Goal: Information Seeking & Learning: Check status

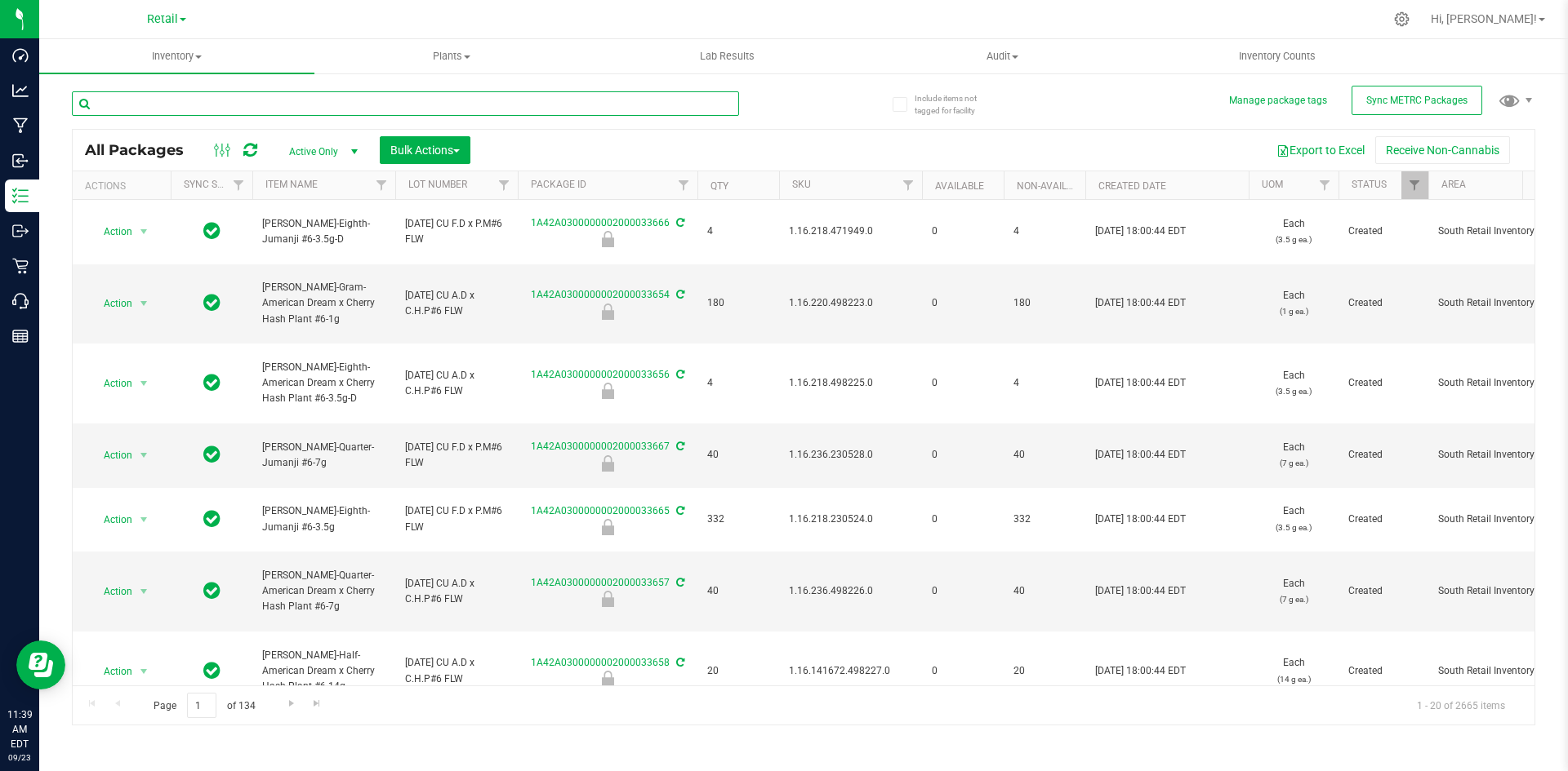
click at [284, 93] on input "text" at bounding box center [406, 103] width 667 height 24
type input "3.20.155938.441305.0"
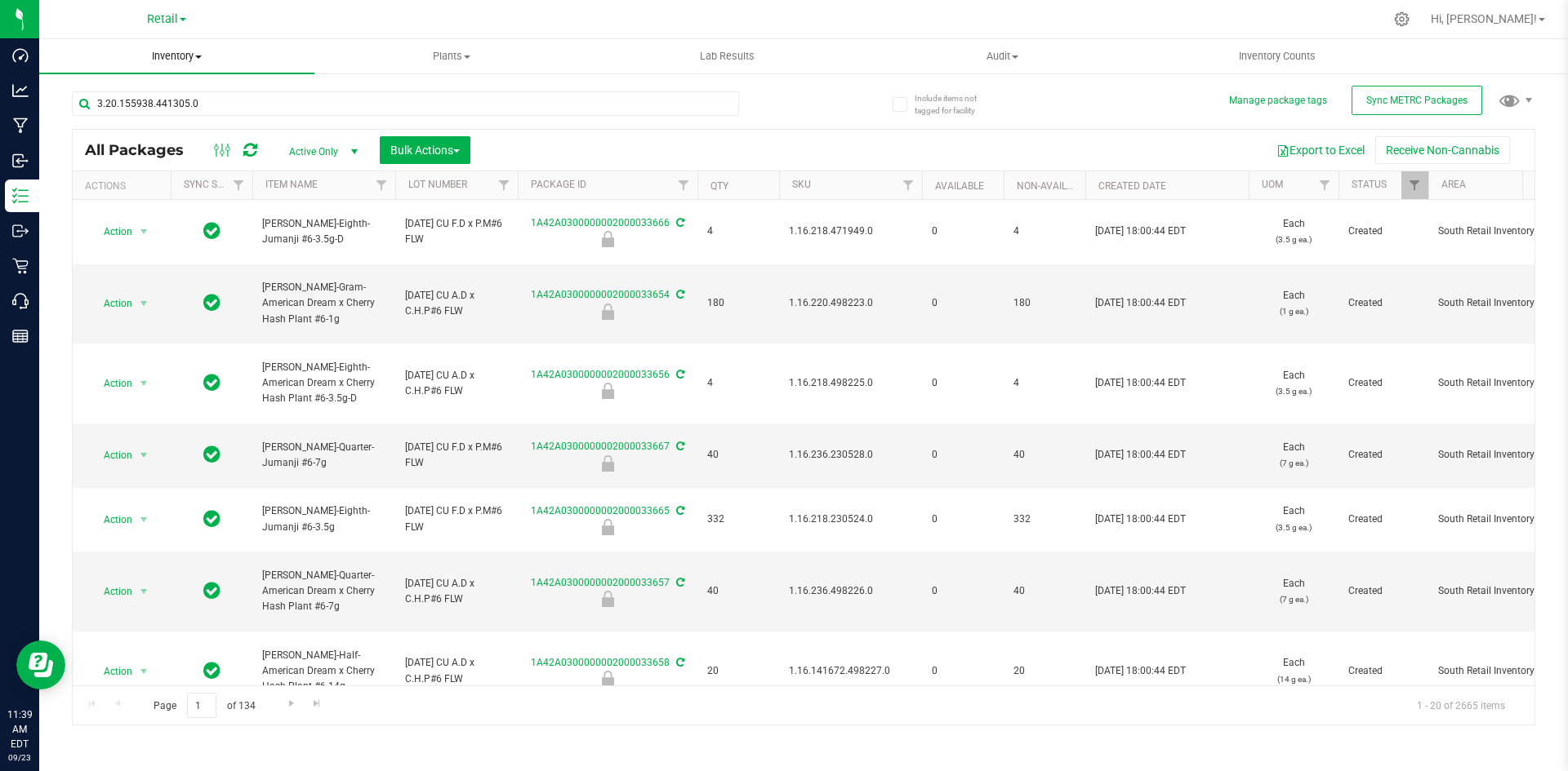
click at [185, 56] on span "Inventory" at bounding box center [176, 56] width 275 height 14
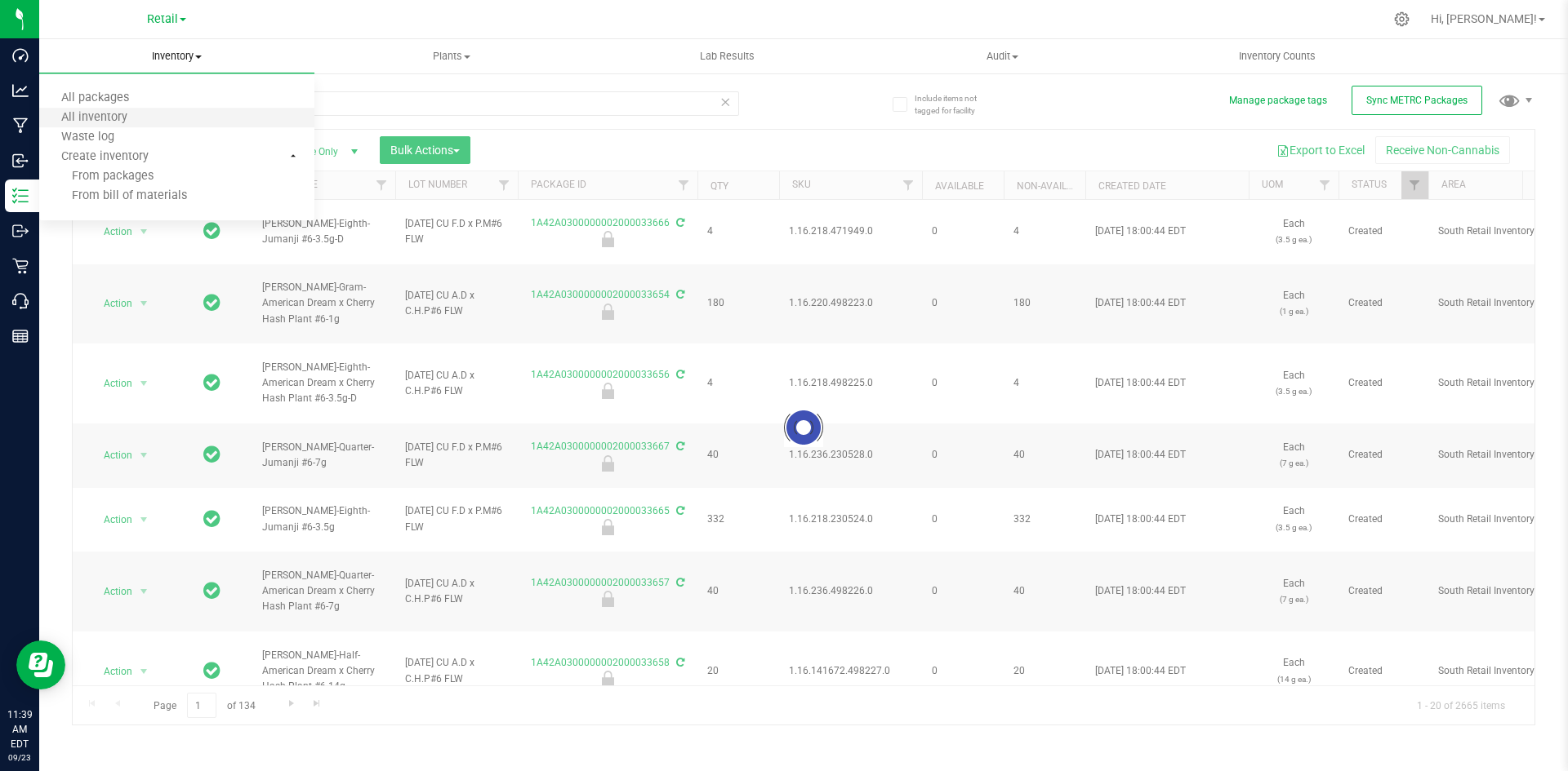
click at [176, 98] on li "All packages" at bounding box center [176, 98] width 275 height 19
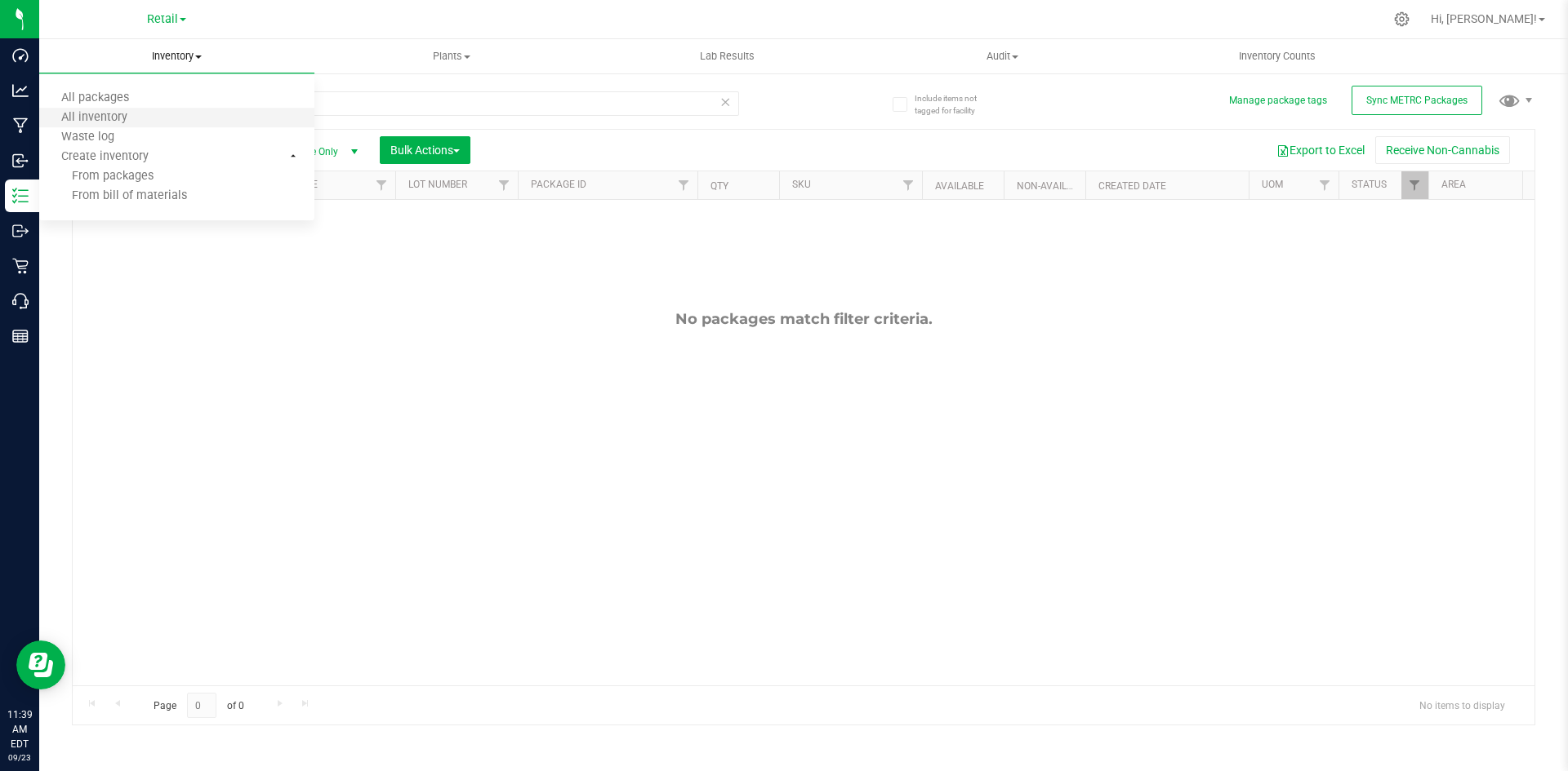
click at [151, 116] on li "All inventory" at bounding box center [176, 119] width 275 height 19
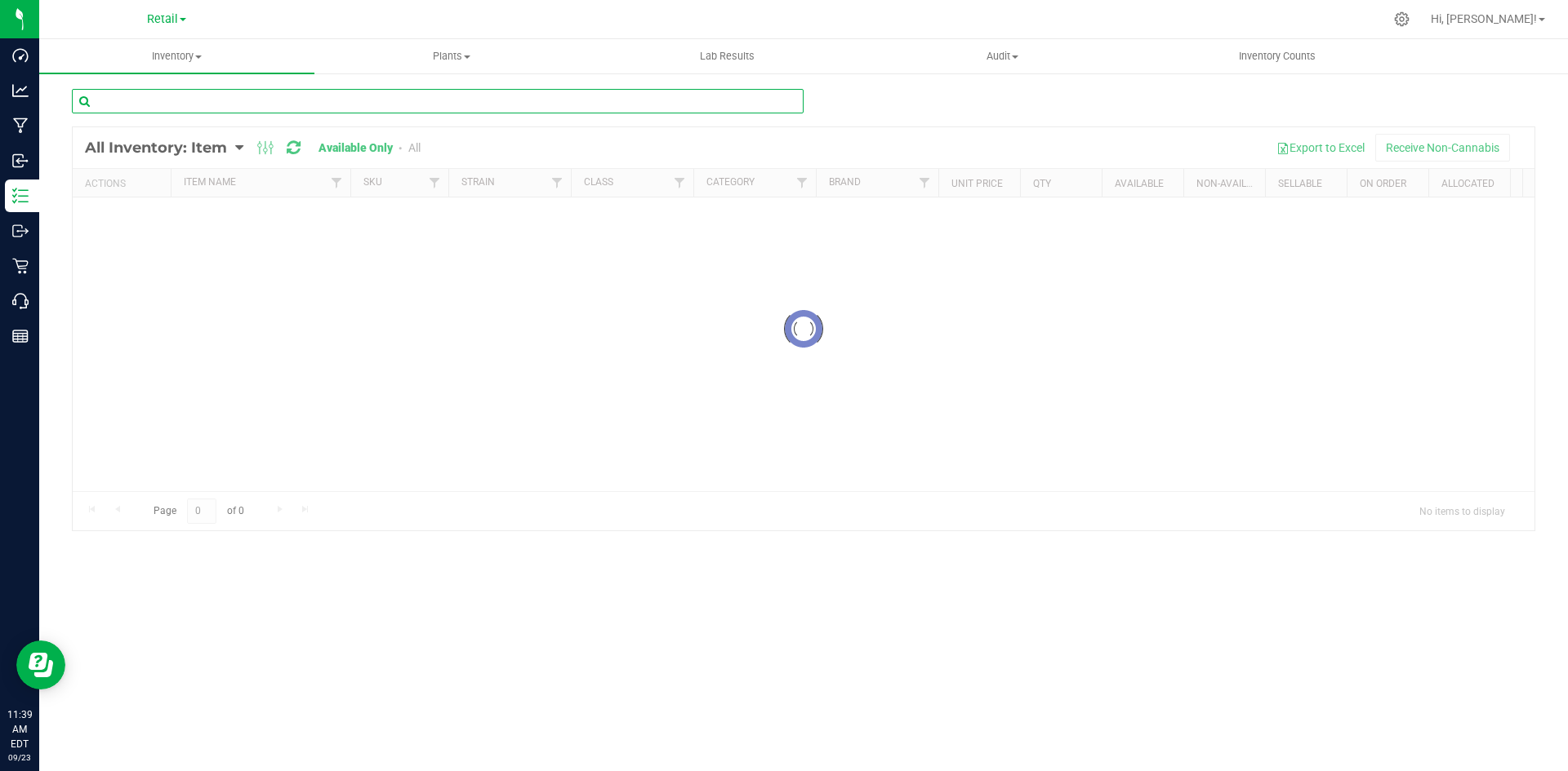
click at [176, 110] on input "text" at bounding box center [438, 100] width 732 height 24
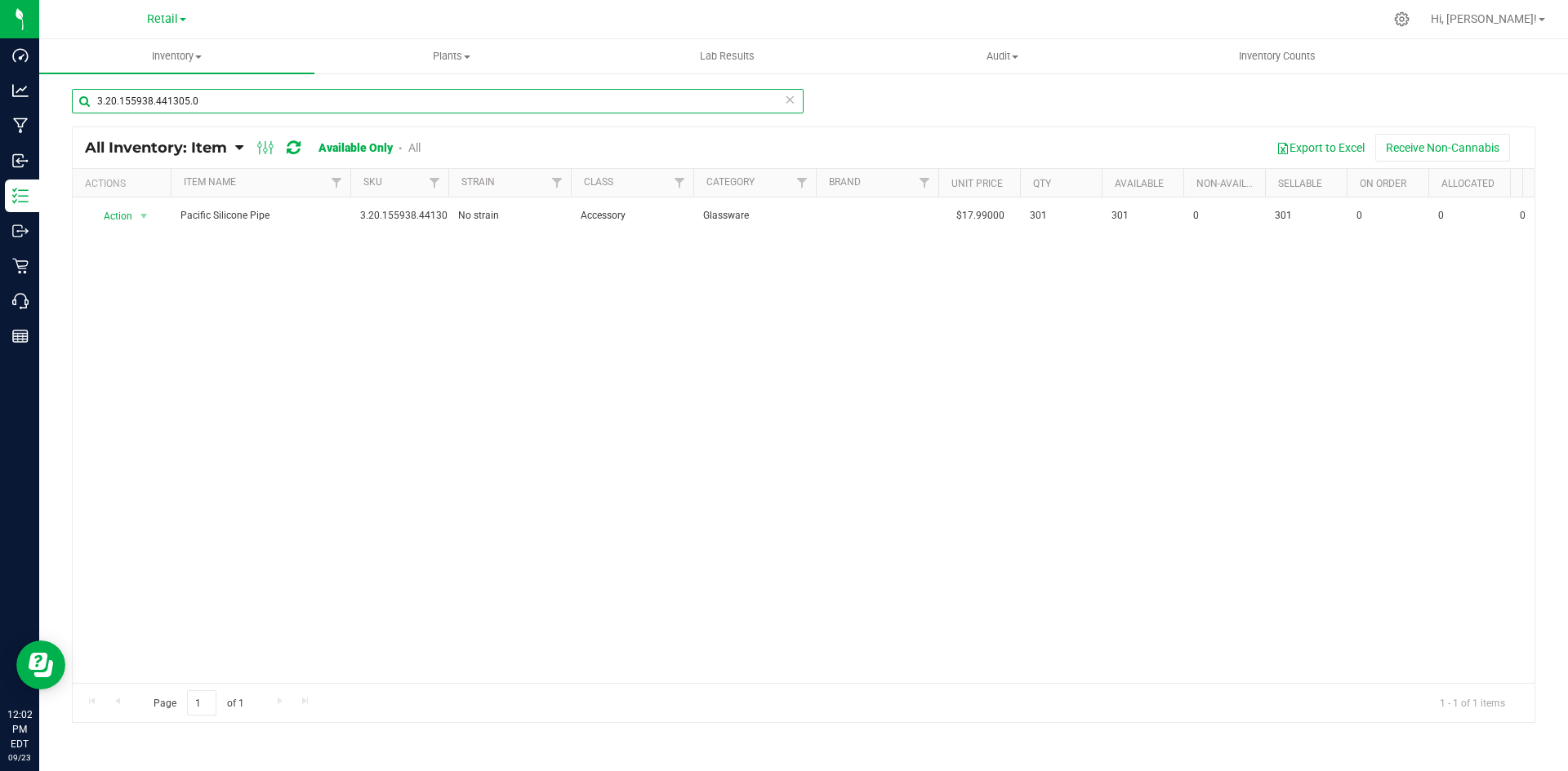
type input "3.20.155938.441305.0"
